Goal: Task Accomplishment & Management: Complete application form

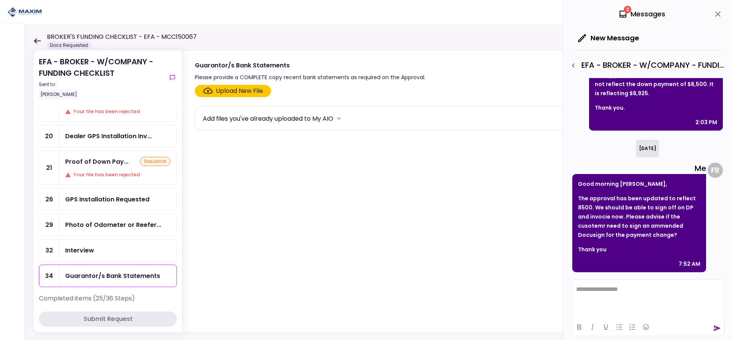
scroll to position [152, 0]
click at [33, 39] on div "EFA - BROKER - W/COMPANY - FUNDING CHECKLIST Sent to: [PERSON_NAME] Remaining i…" at bounding box center [378, 182] width 708 height 316
click at [37, 39] on icon at bounding box center [37, 41] width 7 height 6
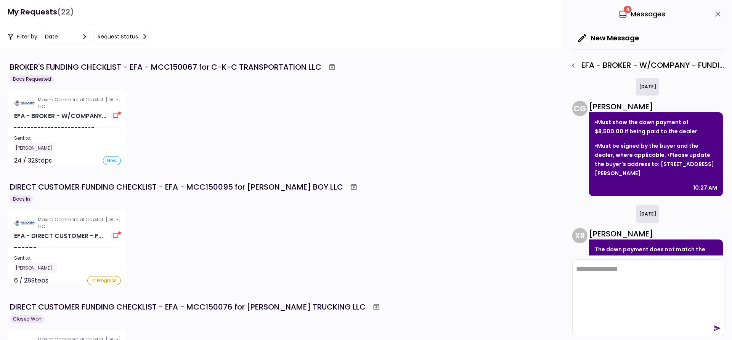
scroll to position [477, 0]
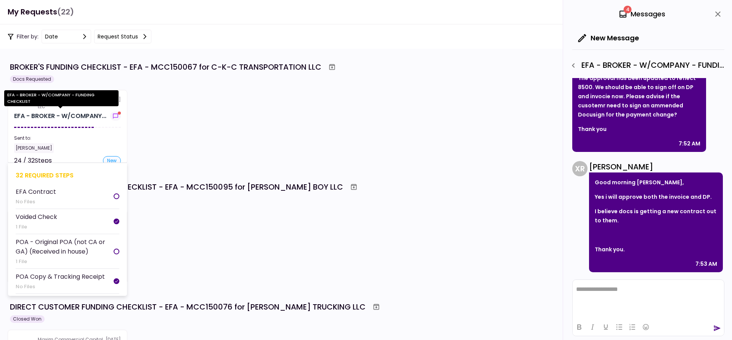
click at [77, 114] on div "EFA - BROKER - W/COMPANY..." at bounding box center [60, 116] width 92 height 9
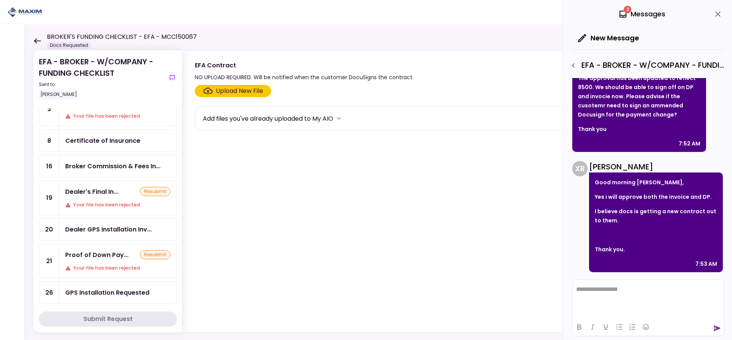
scroll to position [76, 0]
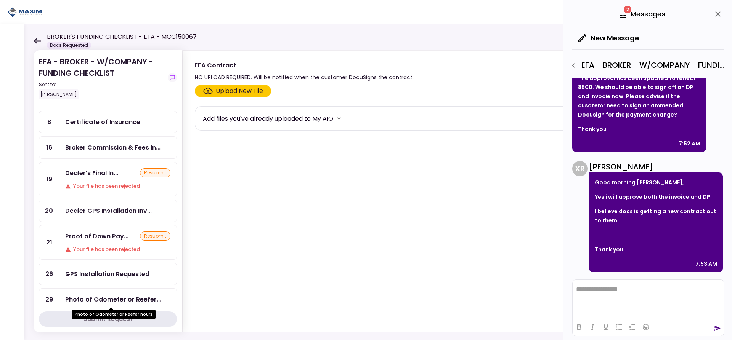
click at [103, 303] on div "Photo of Odometer or Reefer..." at bounding box center [113, 300] width 96 height 10
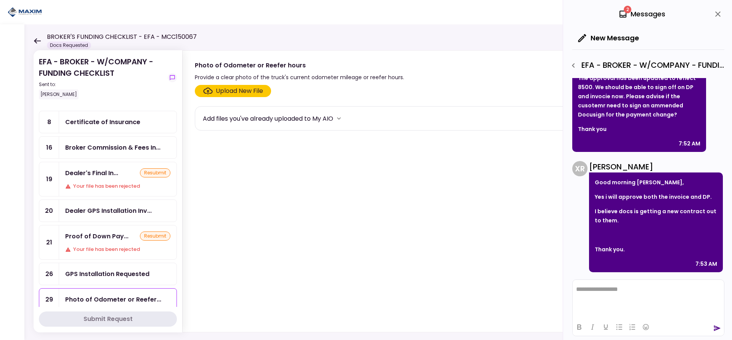
click at [242, 93] on div "Upload New File" at bounding box center [239, 91] width 47 height 9
click at [0, 0] on input "Upload New File" at bounding box center [0, 0] width 0 height 0
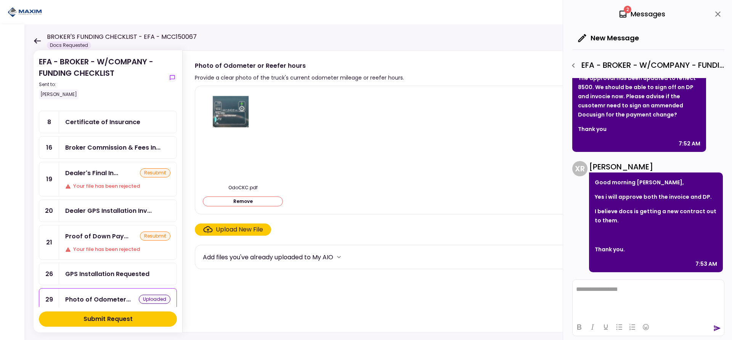
click at [97, 321] on div "Submit Request" at bounding box center [107, 319] width 49 height 9
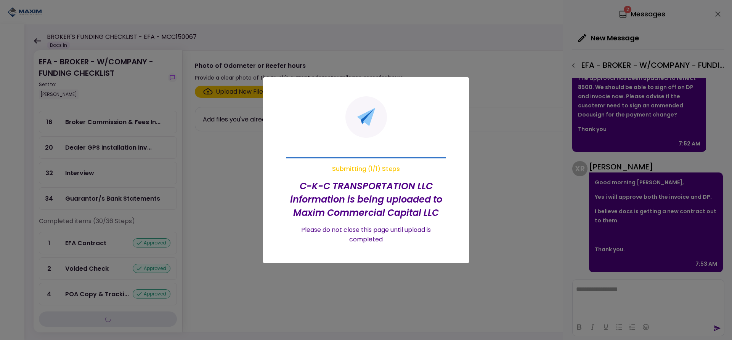
scroll to position [51, 0]
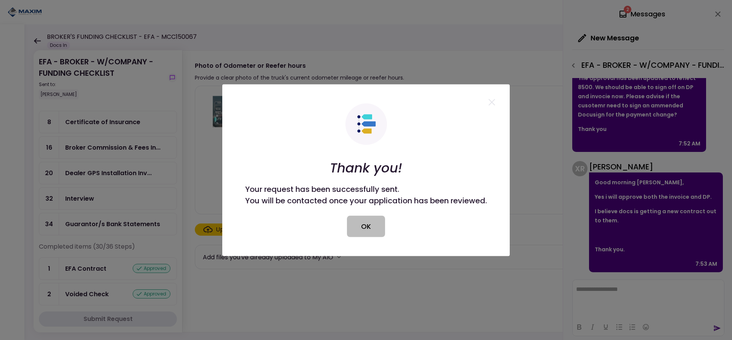
click at [365, 225] on button "OK" at bounding box center [366, 226] width 38 height 21
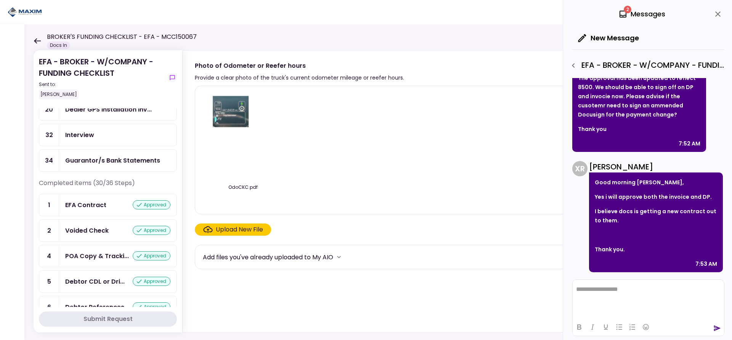
scroll to position [0, 0]
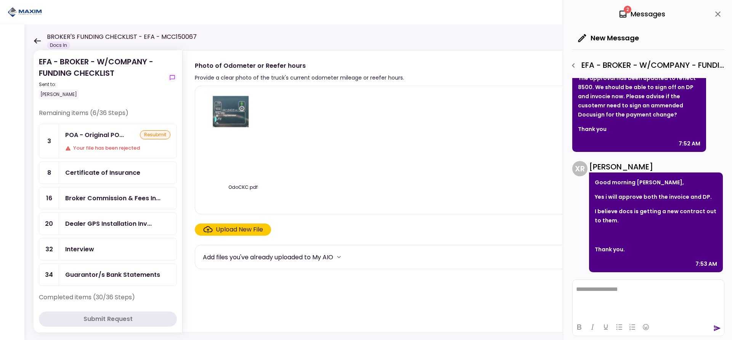
click at [34, 42] on icon at bounding box center [37, 41] width 7 height 6
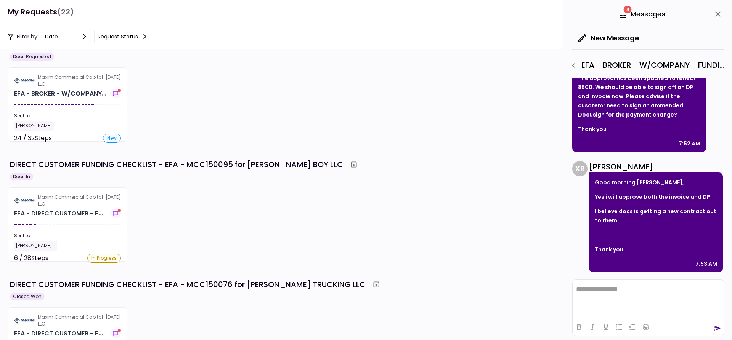
scroll to position [38, 0]
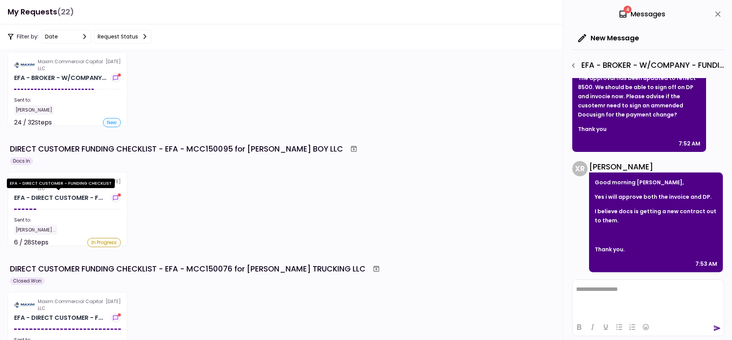
click at [52, 192] on div "EFA - DIRECT CUSTOMER - FUNDING CHECKLIST" at bounding box center [61, 186] width 108 height 15
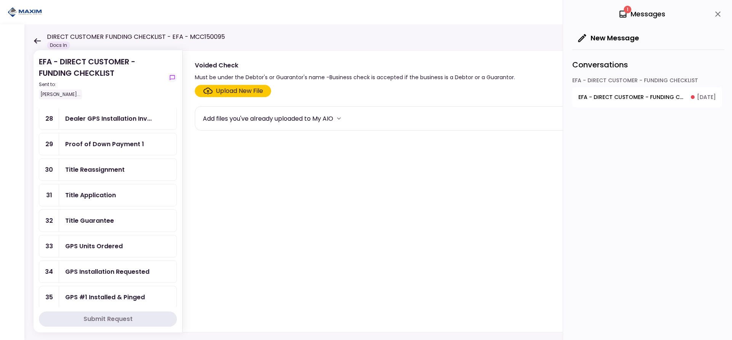
scroll to position [267, 0]
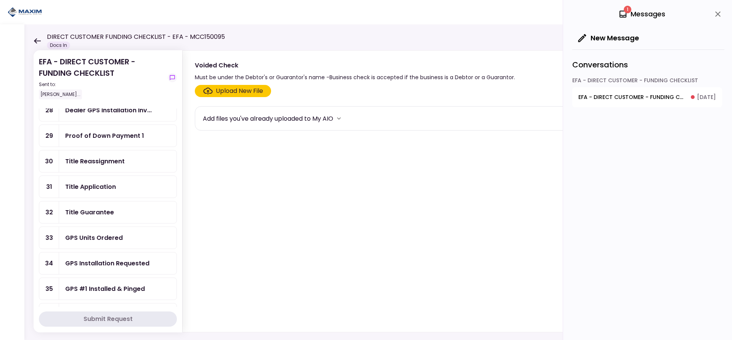
click at [101, 236] on div "GPS Units Ordered" at bounding box center [94, 238] width 58 height 10
click at [225, 90] on div "Upload New File" at bounding box center [239, 91] width 47 height 9
click at [0, 0] on input "Upload New File" at bounding box center [0, 0] width 0 height 0
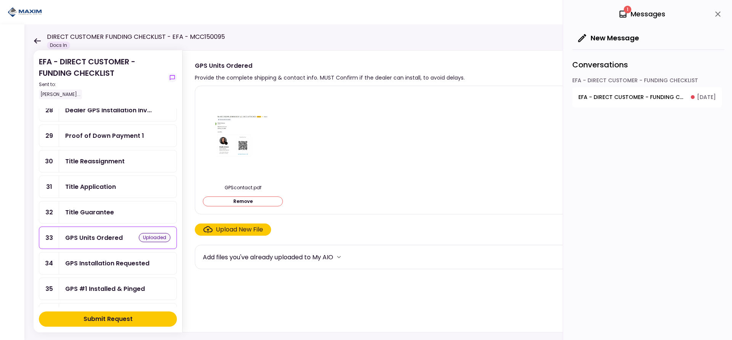
click at [90, 317] on div "Submit Request" at bounding box center [107, 319] width 49 height 9
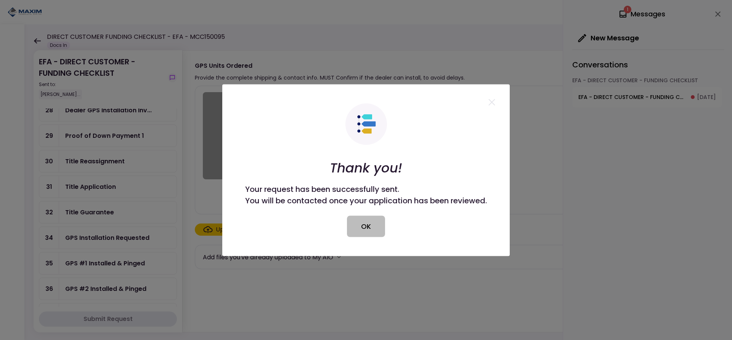
click at [365, 228] on button "OK" at bounding box center [366, 226] width 38 height 21
